Goal: Information Seeking & Learning: Learn about a topic

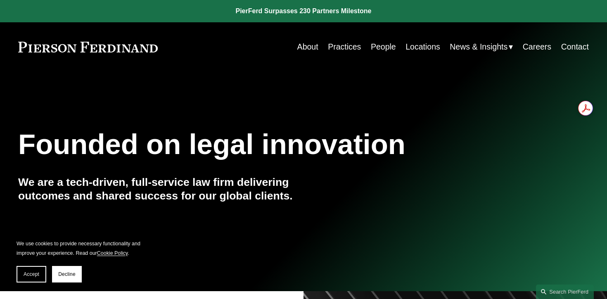
click at [534, 44] on link "Careers" at bounding box center [537, 47] width 29 height 16
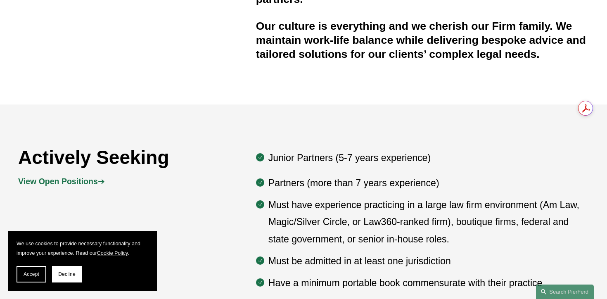
scroll to position [440, 0]
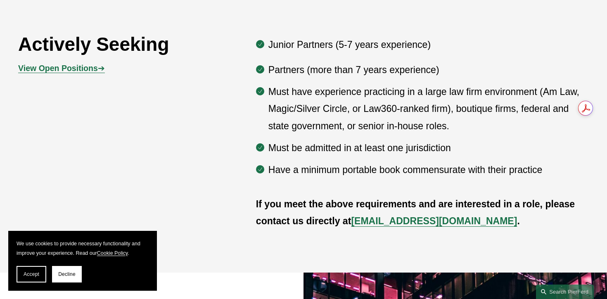
click at [60, 64] on strong "View Open Positions" at bounding box center [58, 68] width 80 height 9
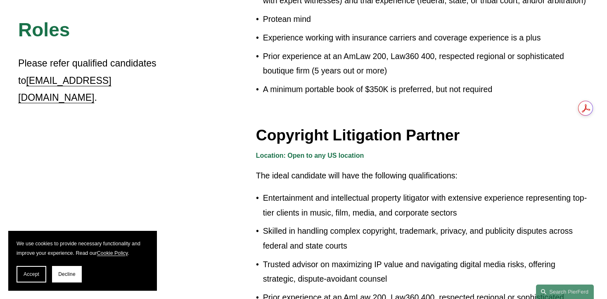
scroll to position [716, 0]
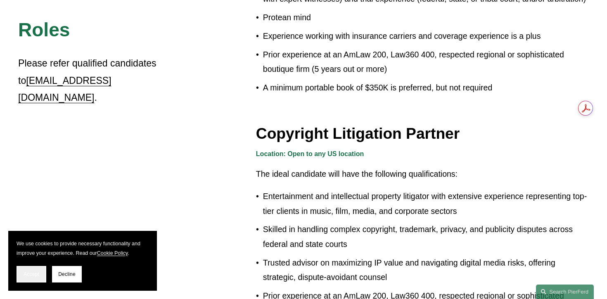
click at [25, 279] on button "Accept" at bounding box center [32, 274] width 30 height 17
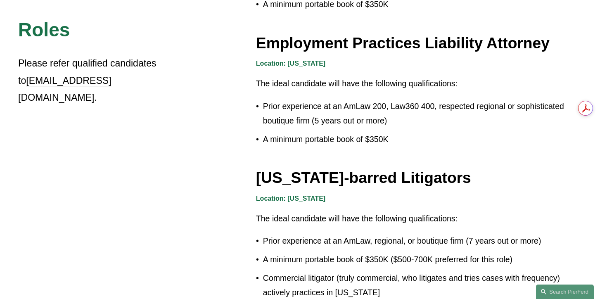
scroll to position [1310, 0]
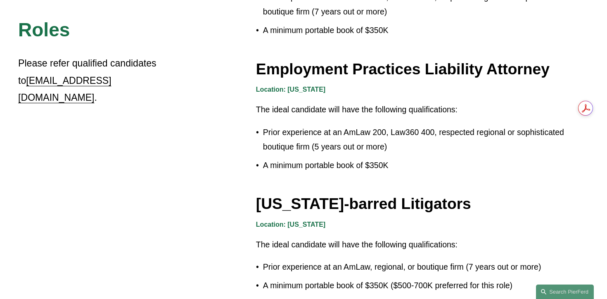
click at [387, 163] on p "A minimum portable book of $350K" at bounding box center [426, 165] width 326 height 14
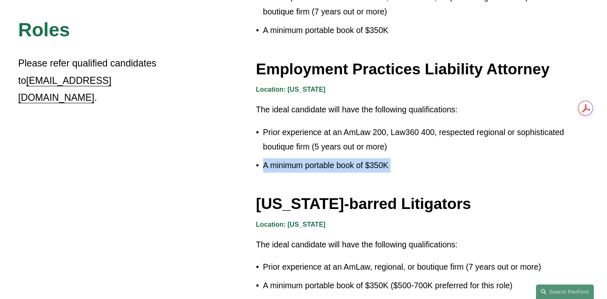
click at [387, 163] on p "A minimum portable book of $350K" at bounding box center [426, 165] width 326 height 14
copy div "A minimum portable book of $350K"
